Goal: Task Accomplishment & Management: Use online tool/utility

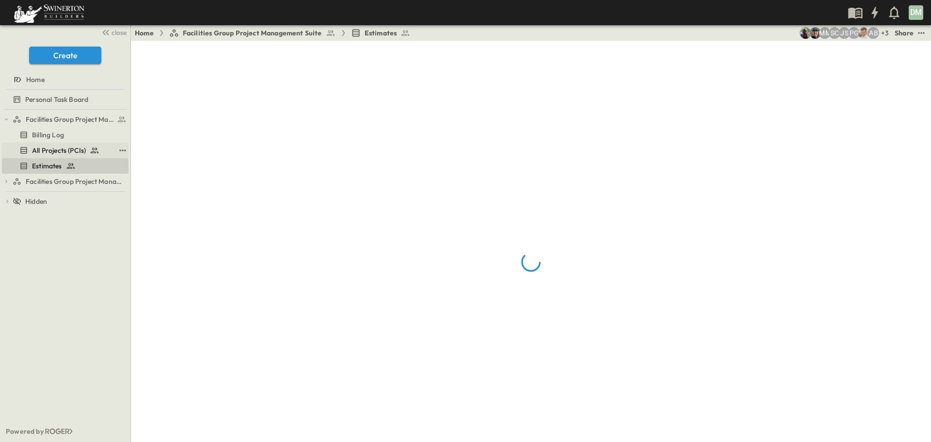
click at [67, 152] on span "All Projects (PCIs)" at bounding box center [59, 150] width 54 height 10
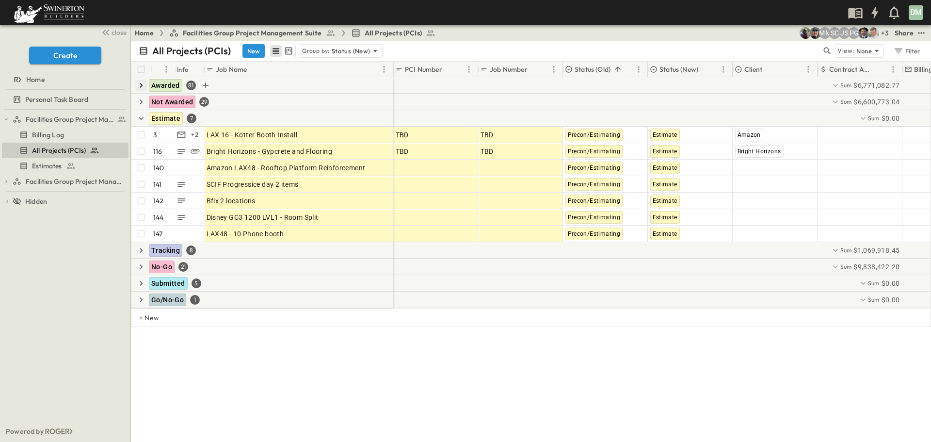
click at [143, 88] on icon "button" at bounding box center [141, 85] width 10 height 10
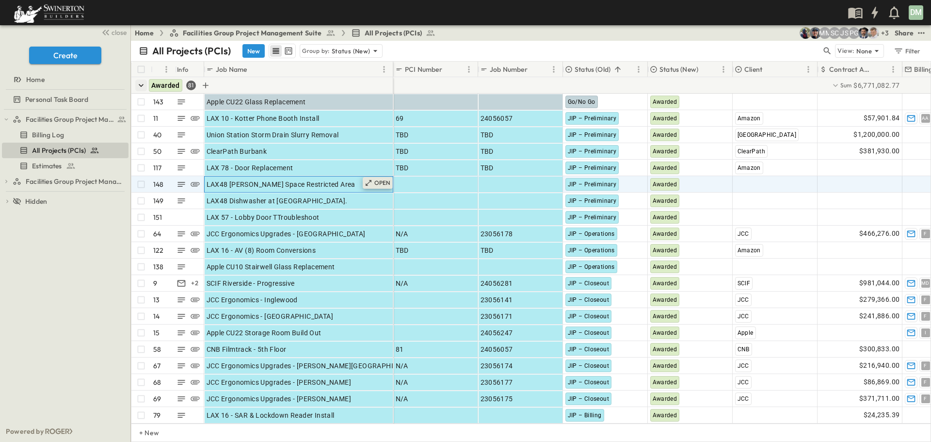
click at [379, 184] on p "OPEN" at bounding box center [382, 183] width 16 height 8
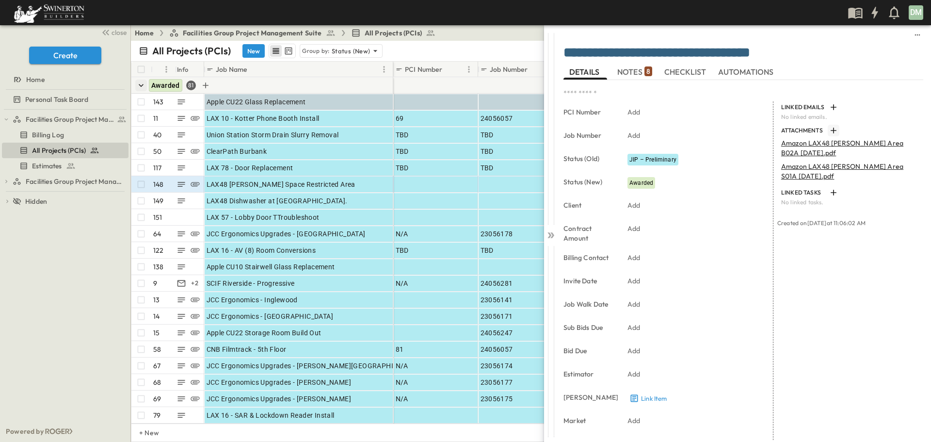
click at [829, 132] on icon "button" at bounding box center [834, 131] width 10 height 10
click at [552, 235] on icon at bounding box center [551, 235] width 10 height 10
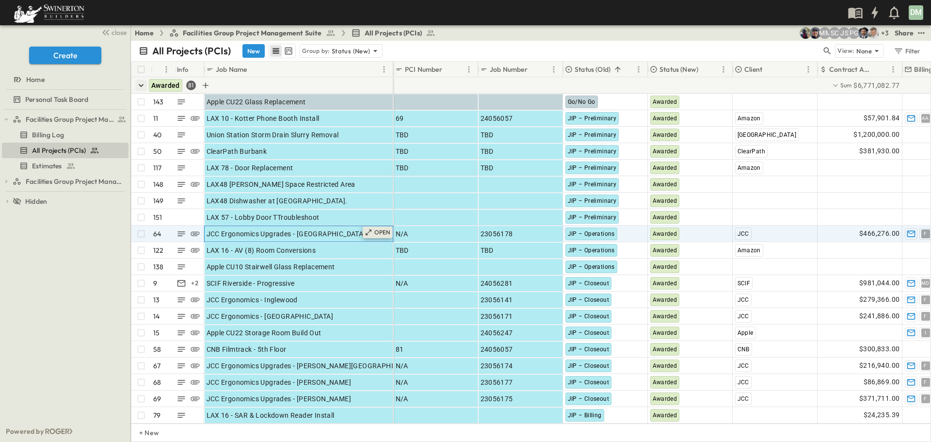
click at [383, 236] on div "OPEN" at bounding box center [378, 232] width 30 height 12
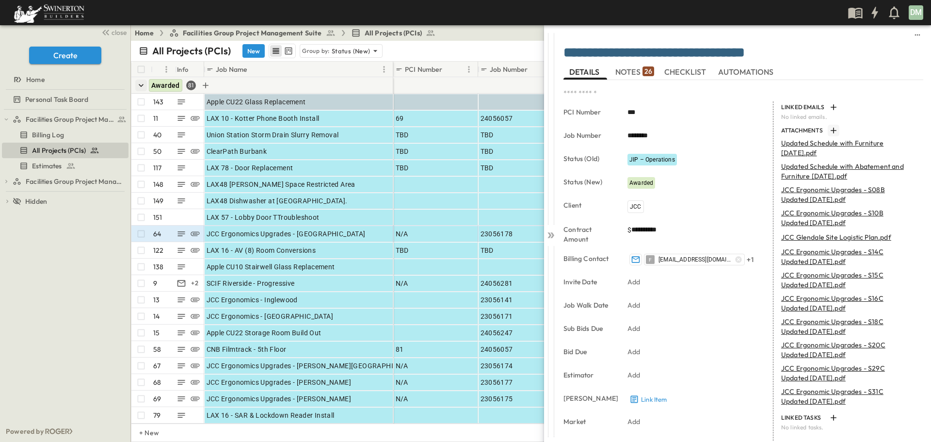
click at [829, 131] on icon "button" at bounding box center [834, 131] width 10 height 10
click at [550, 234] on icon at bounding box center [549, 235] width 4 height 6
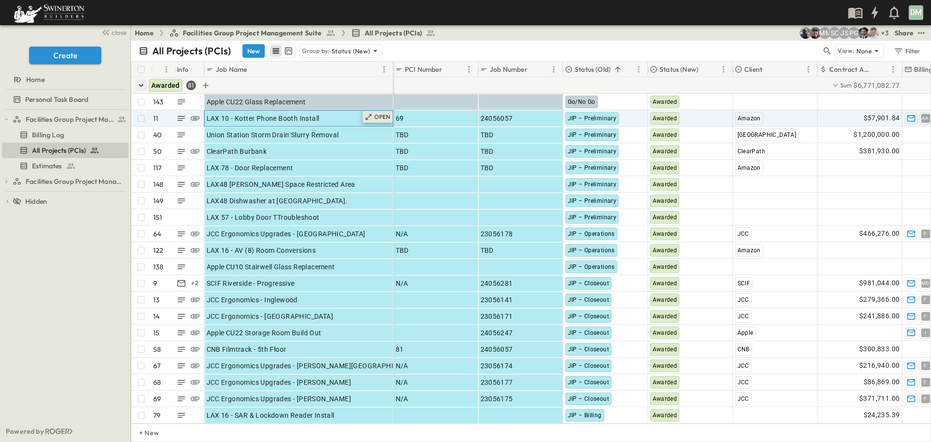
click at [371, 114] on icon at bounding box center [369, 117] width 6 height 6
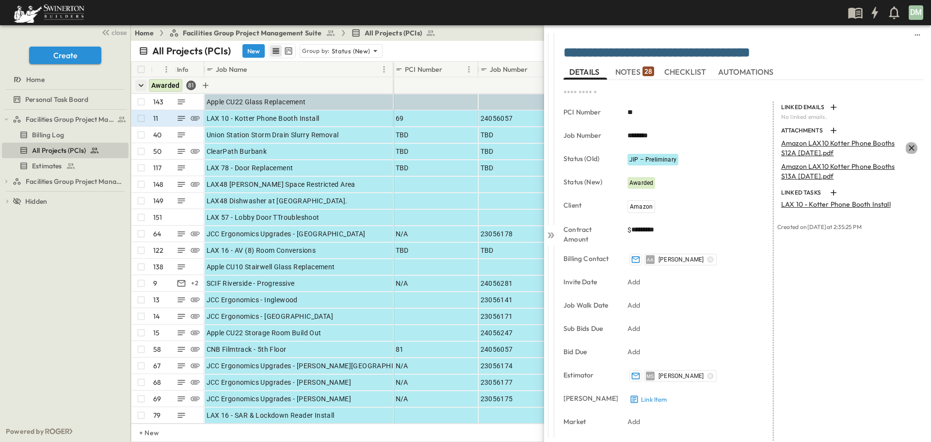
click at [907, 145] on icon "Remove" at bounding box center [912, 148] width 10 height 10
click at [829, 131] on icon "button" at bounding box center [834, 131] width 10 height 10
click at [550, 235] on icon at bounding box center [549, 235] width 4 height 6
